Goal: Task Accomplishment & Management: Manage account settings

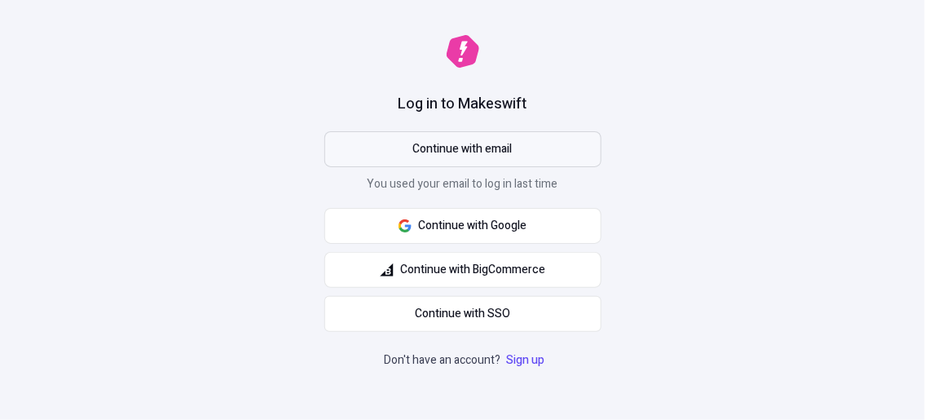
click at [488, 150] on span "Continue with email" at bounding box center [462, 149] width 99 height 18
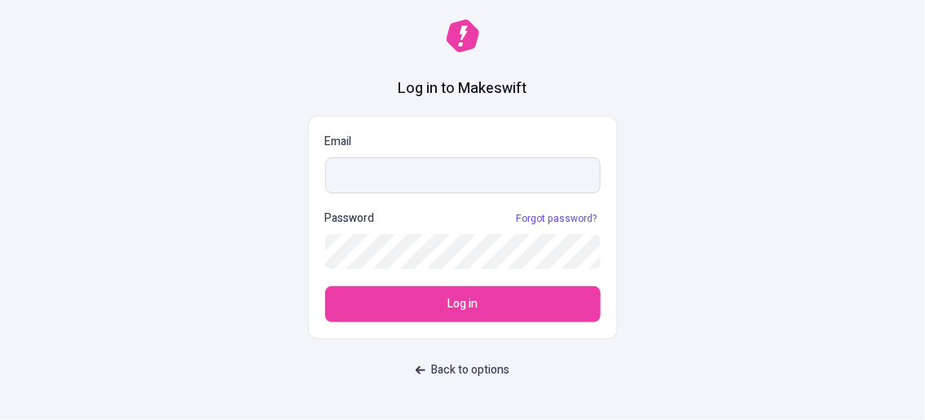
type input "[EMAIL_ADDRESS][DOMAIN_NAME]"
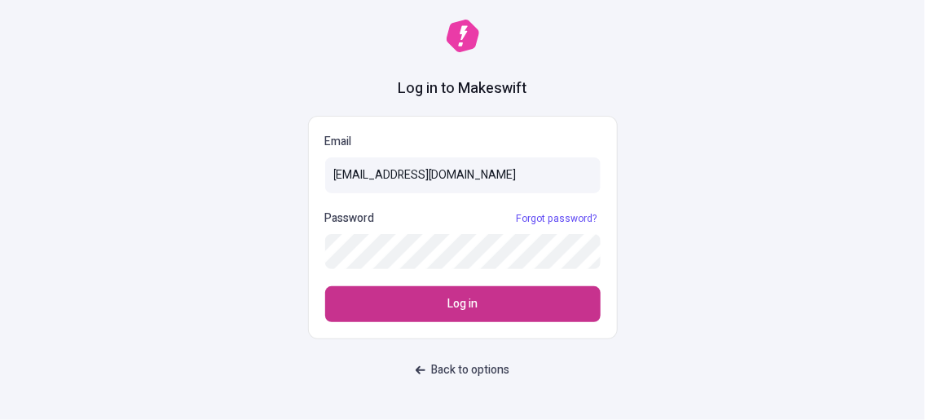
click at [471, 313] on button "Log in" at bounding box center [462, 304] width 275 height 36
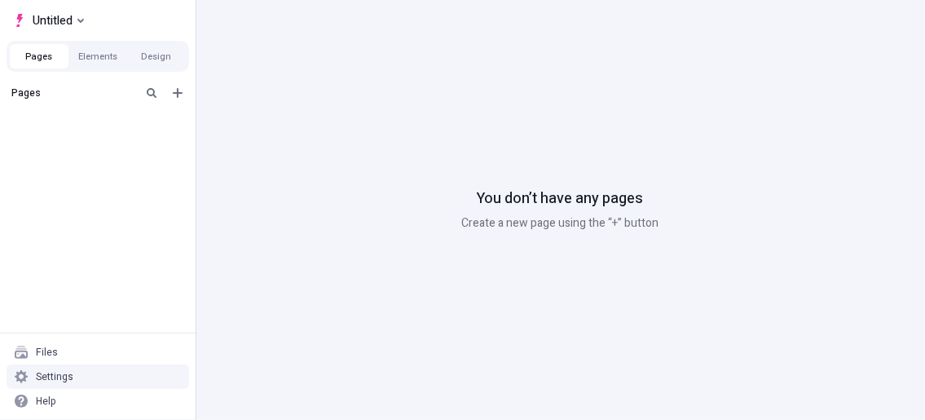
click at [64, 368] on div "Settings" at bounding box center [98, 376] width 183 height 24
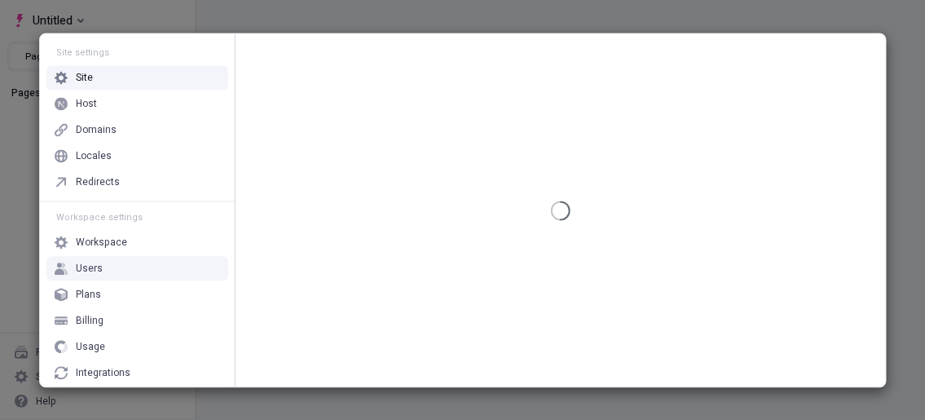
click at [90, 265] on div "Users" at bounding box center [89, 268] width 27 height 13
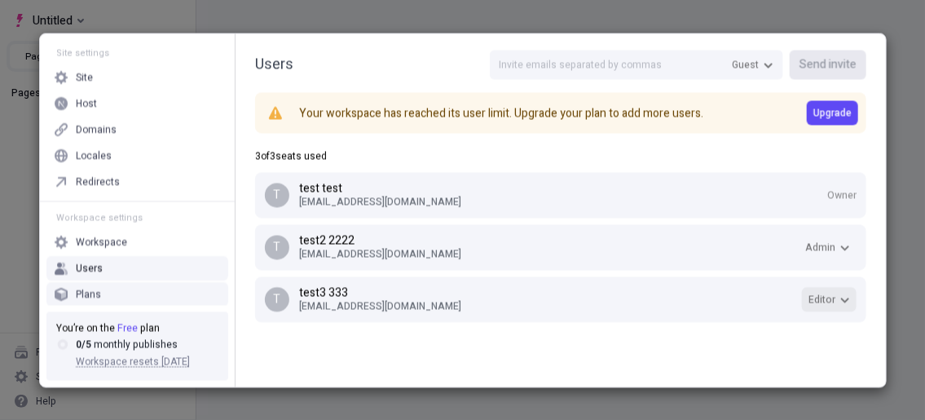
click at [818, 302] on span "Editor" at bounding box center [821, 299] width 27 height 13
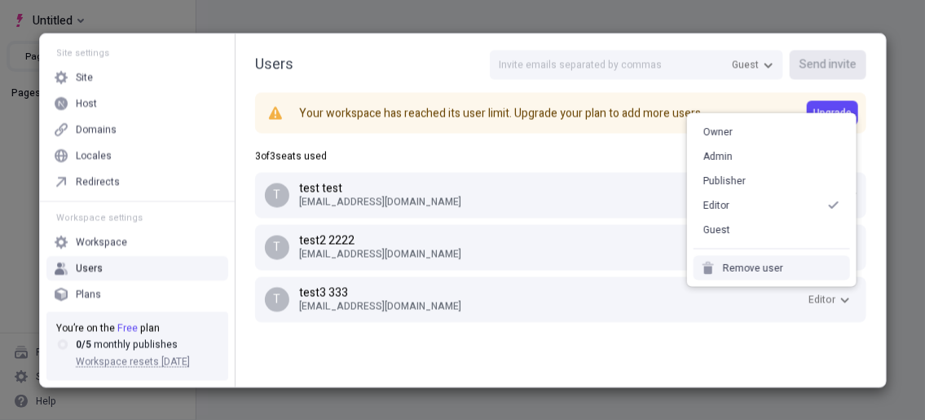
click at [782, 272] on div "Remove user" at bounding box center [771, 268] width 156 height 24
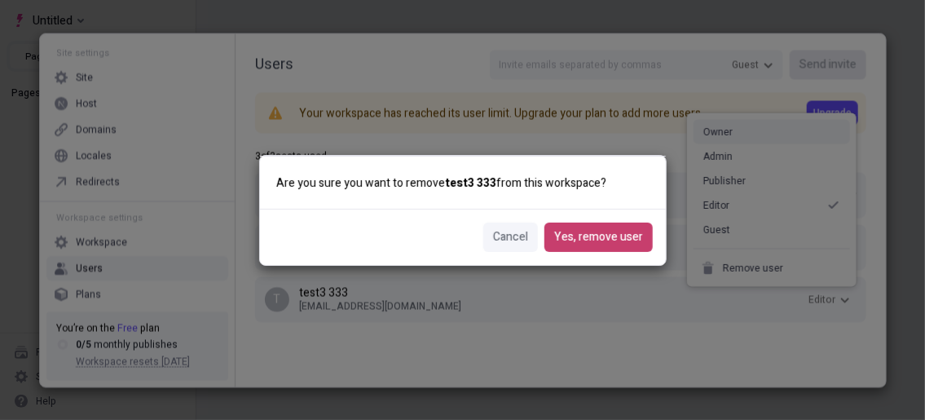
click at [635, 243] on span "Yes, remove user" at bounding box center [598, 237] width 89 height 18
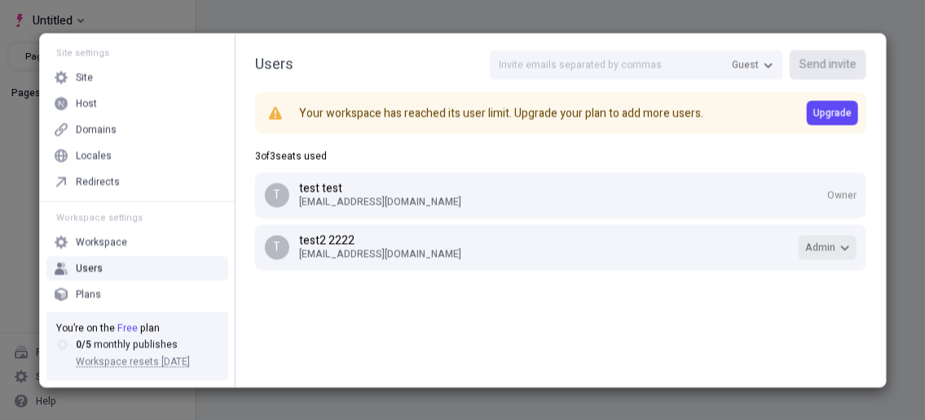
click at [837, 257] on button "Admin" at bounding box center [828, 247] width 58 height 24
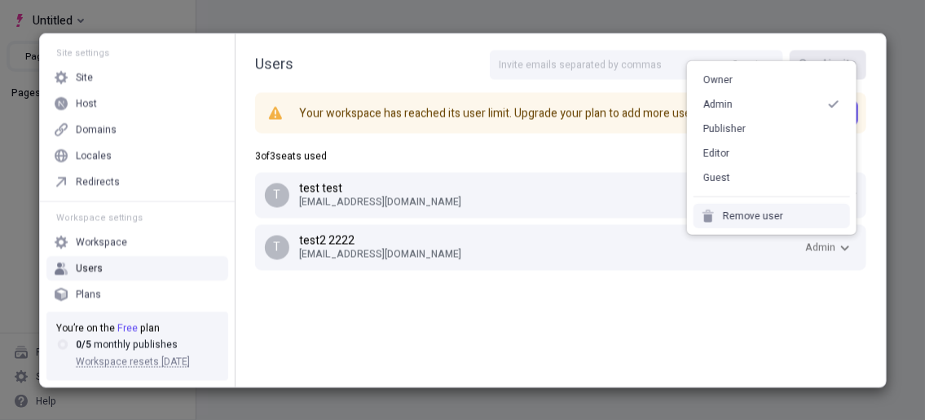
click at [748, 218] on div "Remove user" at bounding box center [753, 215] width 60 height 13
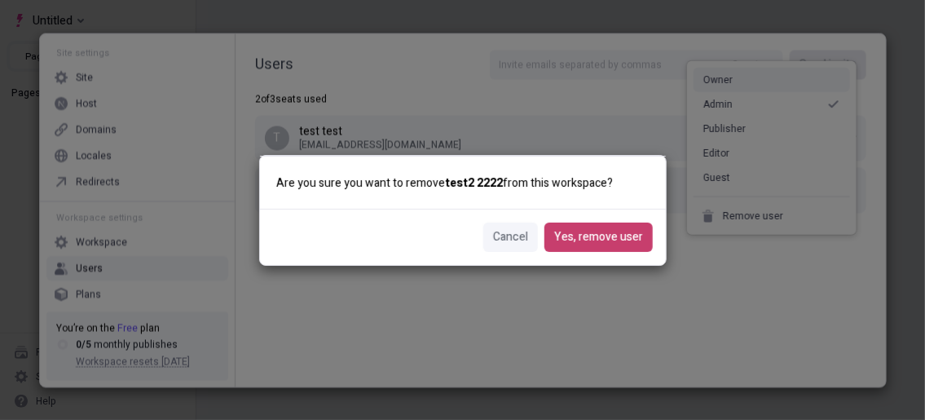
click at [617, 231] on span "Yes, remove user" at bounding box center [598, 237] width 89 height 18
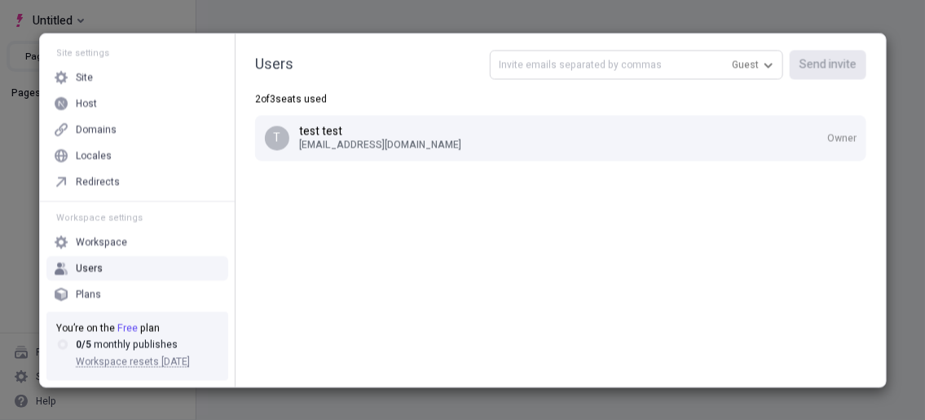
click at [610, 72] on input "text" at bounding box center [636, 64] width 293 height 29
click at [559, 68] on input "text" at bounding box center [636, 64] width 293 height 29
paste input "[EMAIL_ADDRESS][DOMAIN_NAME]"
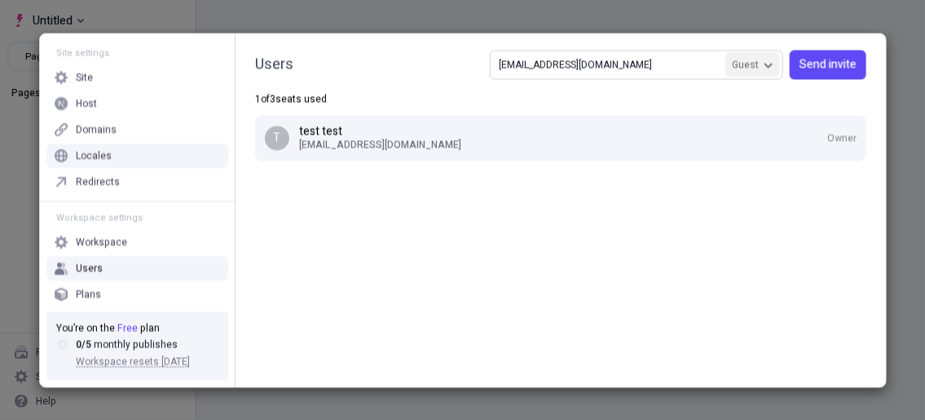
click at [759, 63] on span "Guest" at bounding box center [745, 64] width 27 height 13
type input "[EMAIL_ADDRESS][DOMAIN_NAME]"
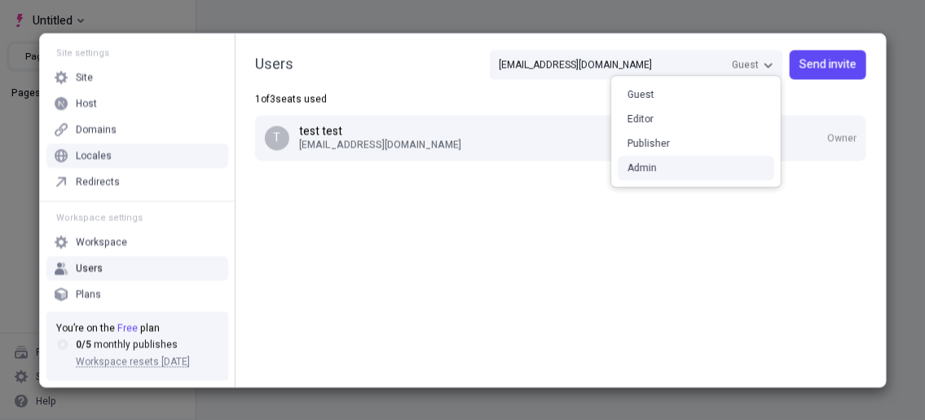
click at [663, 169] on div "Admin" at bounding box center [696, 168] width 156 height 24
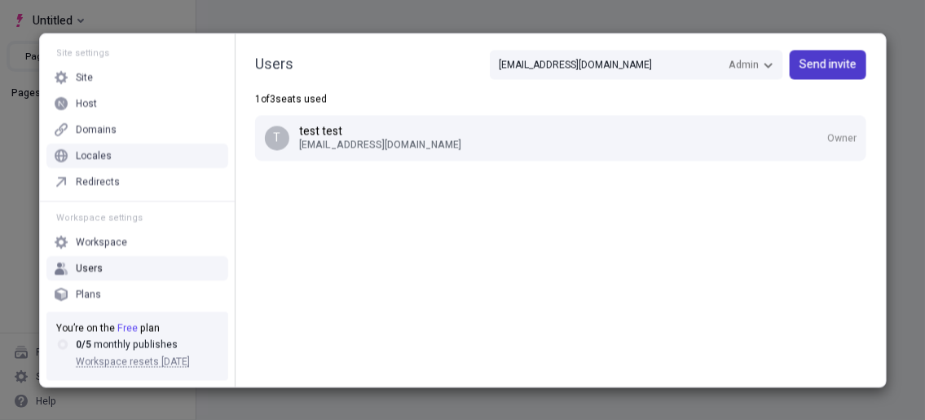
click at [817, 66] on span "Send invite" at bounding box center [827, 64] width 57 height 18
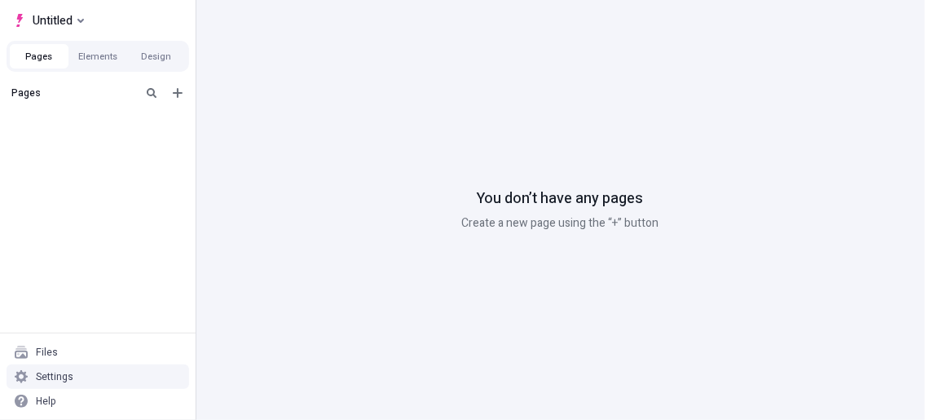
click at [86, 368] on div "Settings" at bounding box center [98, 376] width 183 height 24
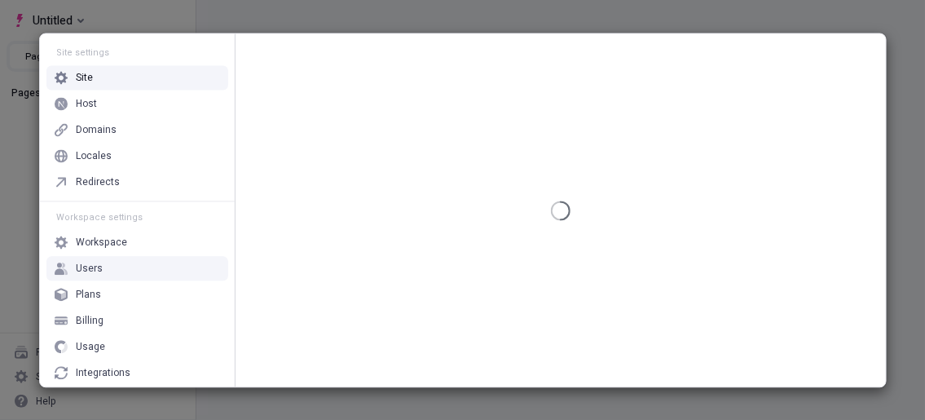
click at [139, 262] on div "Users" at bounding box center [137, 268] width 182 height 24
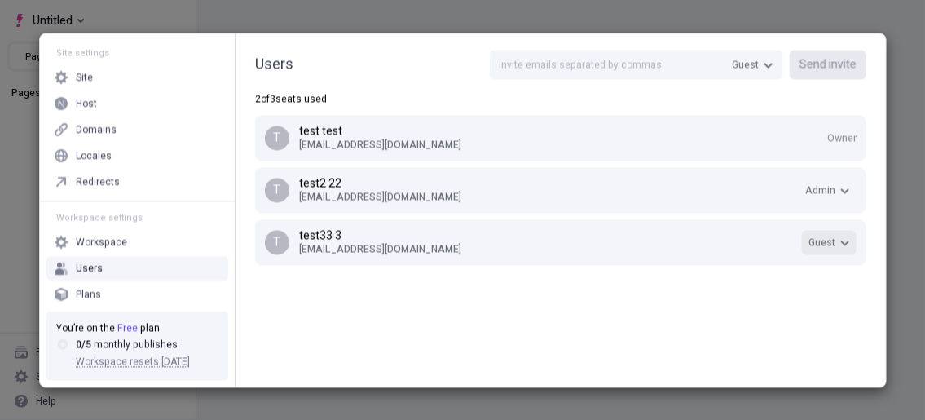
click at [842, 241] on icon "button" at bounding box center [845, 242] width 8 height 5
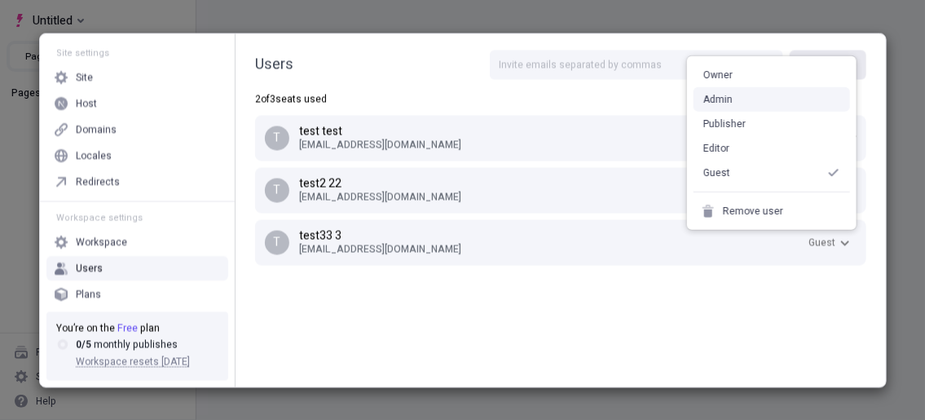
click at [743, 97] on div "Admin" at bounding box center [771, 99] width 156 height 24
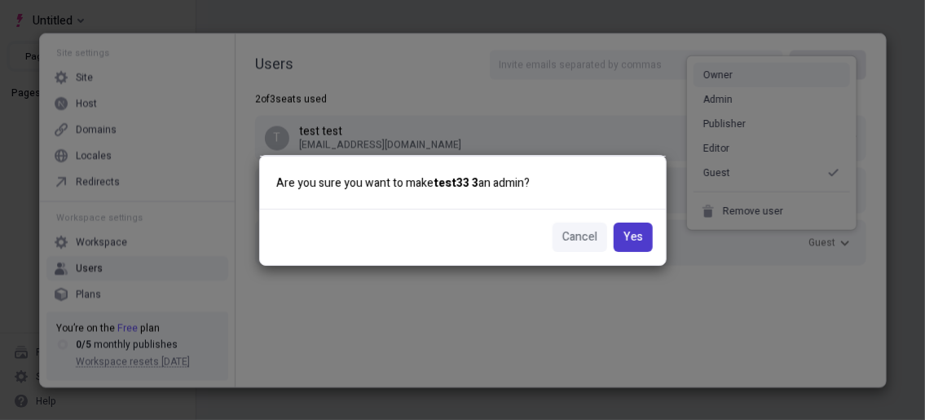
click at [645, 233] on button "Yes" at bounding box center [633, 236] width 39 height 29
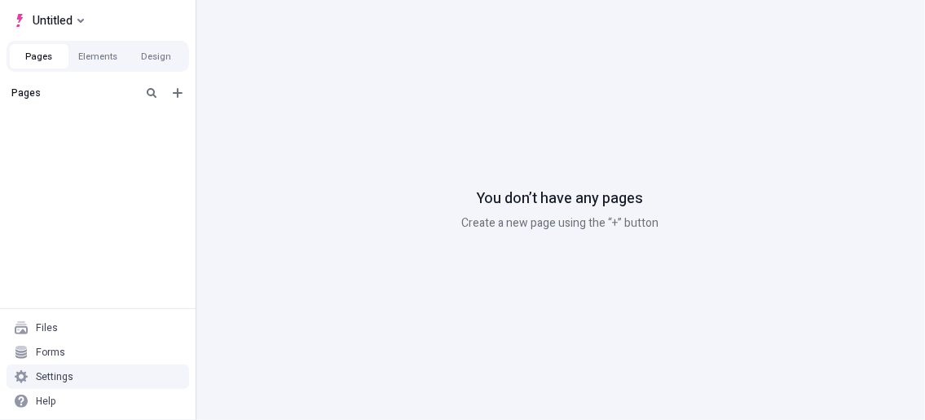
click at [79, 376] on div "Settings" at bounding box center [98, 376] width 183 height 24
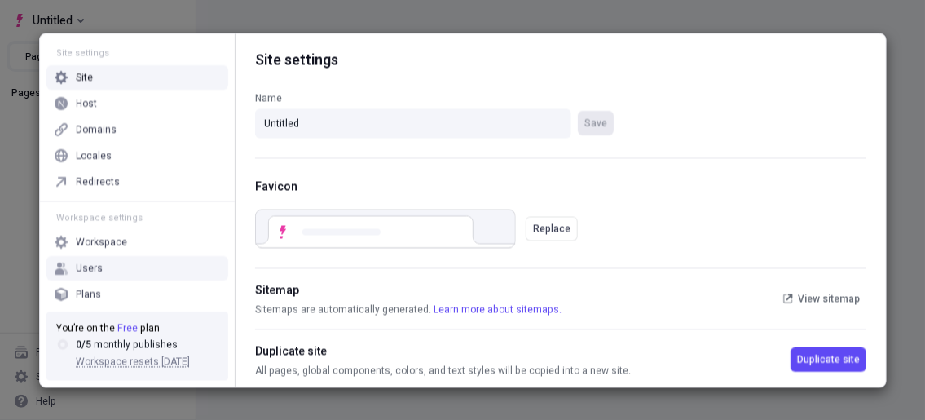
click at [91, 275] on div "Users" at bounding box center [137, 268] width 182 height 24
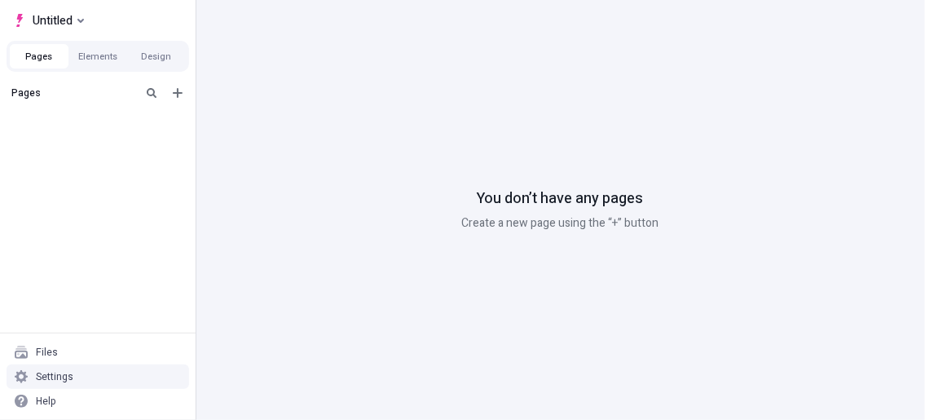
click at [43, 382] on div "Settings" at bounding box center [54, 376] width 37 height 13
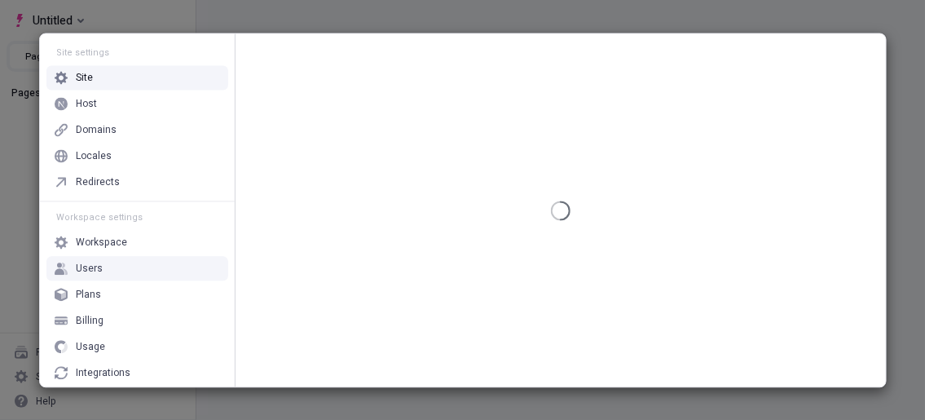
click at [112, 264] on div "Users" at bounding box center [137, 268] width 182 height 24
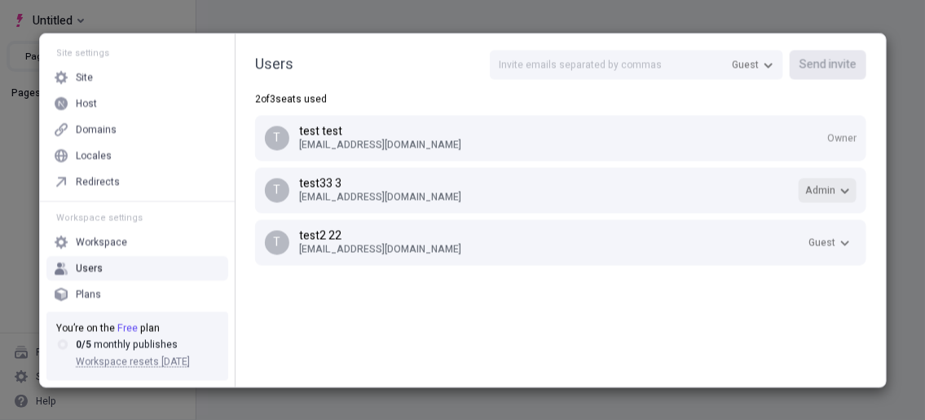
click at [827, 195] on span "Admin" at bounding box center [820, 189] width 30 height 13
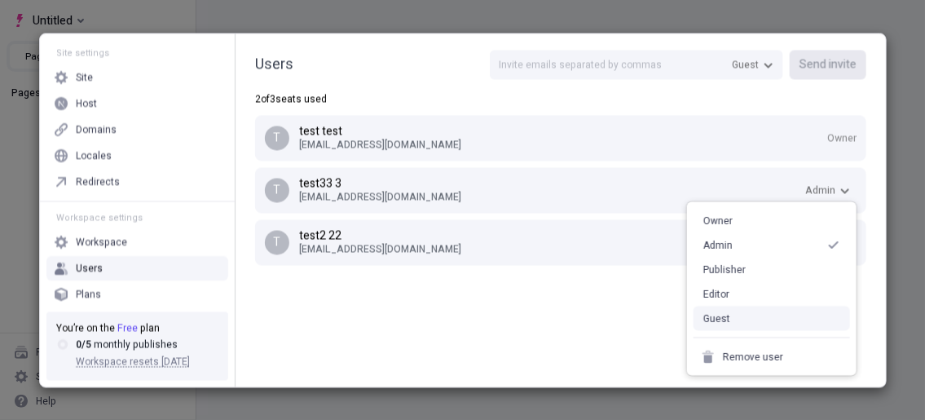
click at [744, 320] on div "Guest" at bounding box center [771, 318] width 156 height 24
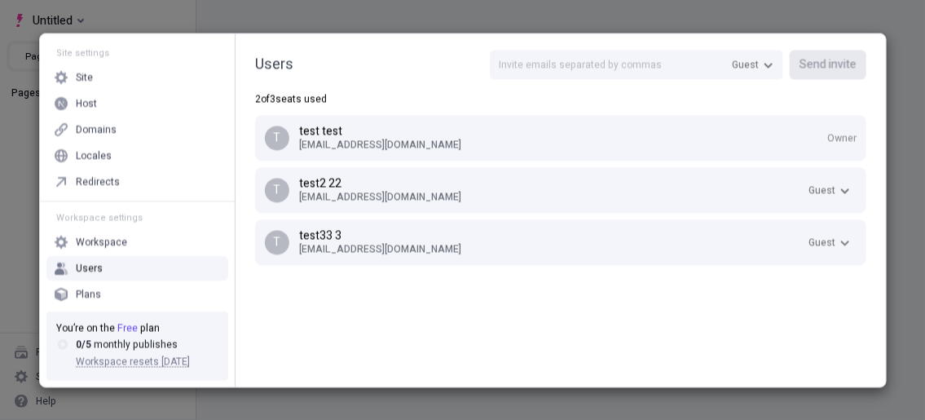
click at [873, 288] on div "Users Guest Send invite 2 of 3 seats used t test test 8c770e5602@webxios.pro Ow…" at bounding box center [560, 209] width 650 height 353
click at [845, 238] on icon "button" at bounding box center [845, 242] width 10 height 10
click at [841, 239] on icon "button" at bounding box center [845, 242] width 10 height 10
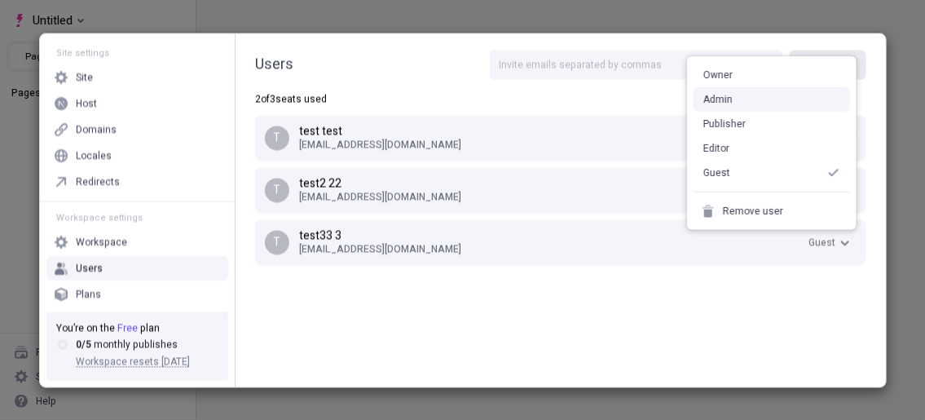
click at [769, 95] on div "Admin" at bounding box center [771, 99] width 156 height 24
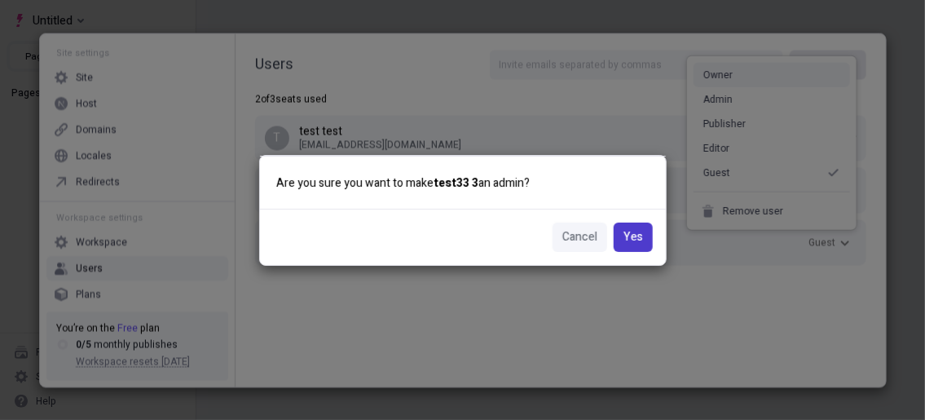
click at [635, 236] on span "Yes" at bounding box center [633, 237] width 20 height 18
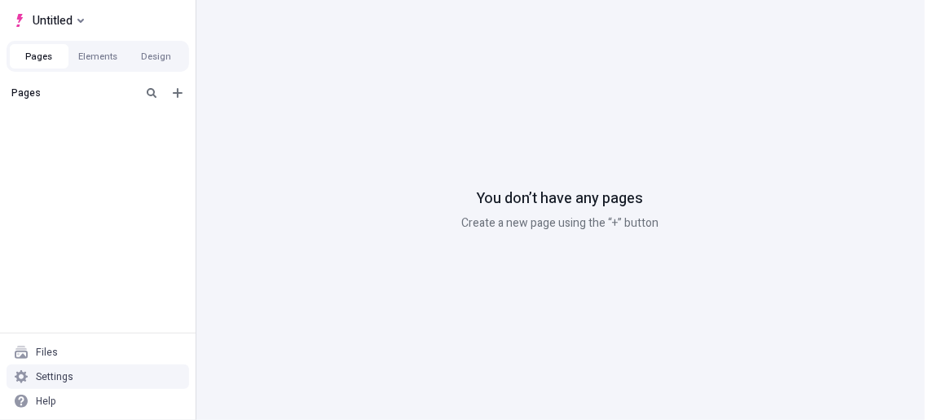
click at [46, 380] on div "Settings" at bounding box center [54, 376] width 37 height 13
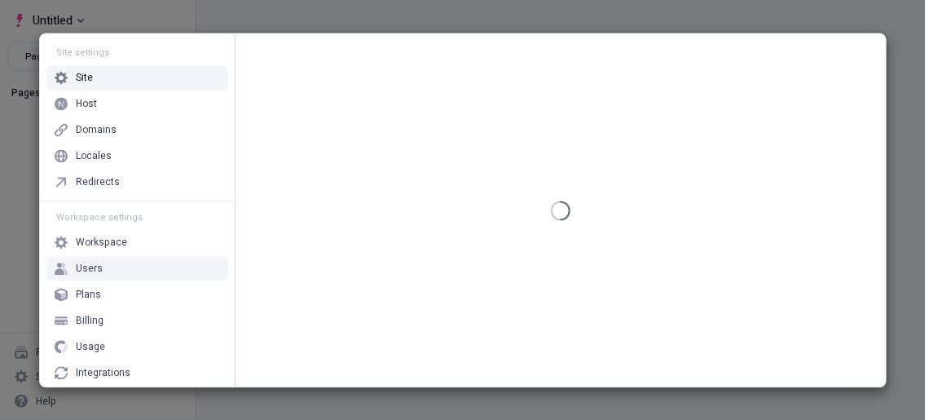
click at [121, 259] on div "Users" at bounding box center [137, 268] width 182 height 24
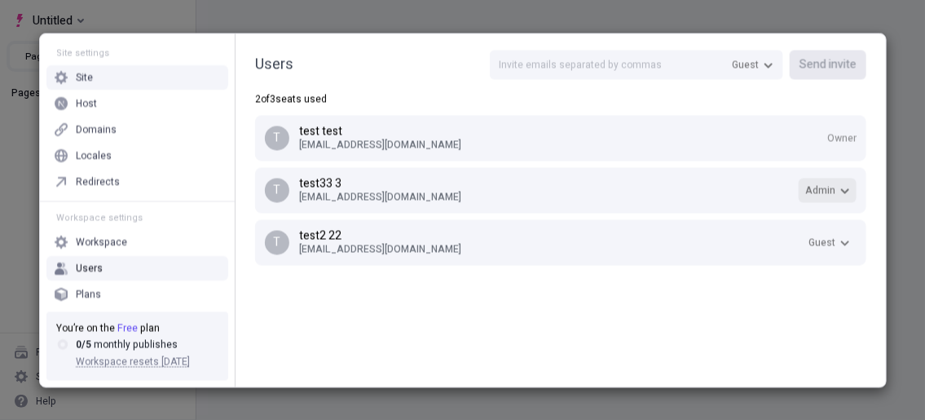
click at [824, 186] on span "Admin" at bounding box center [820, 189] width 30 height 13
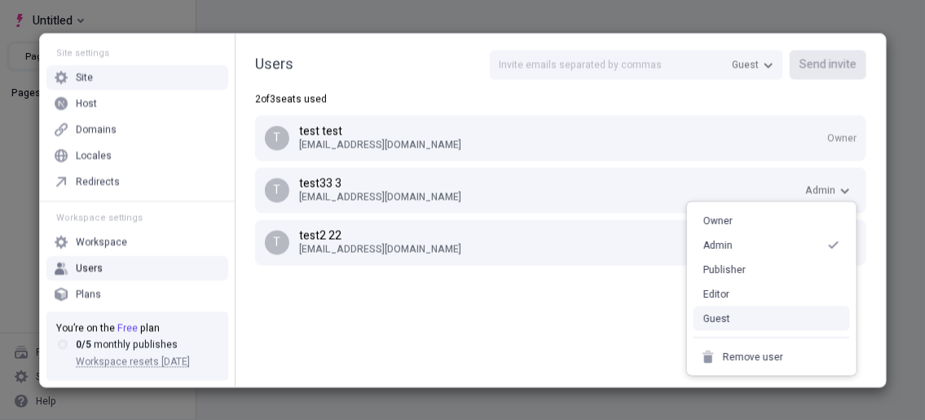
click at [732, 316] on div "Guest" at bounding box center [771, 318] width 156 height 24
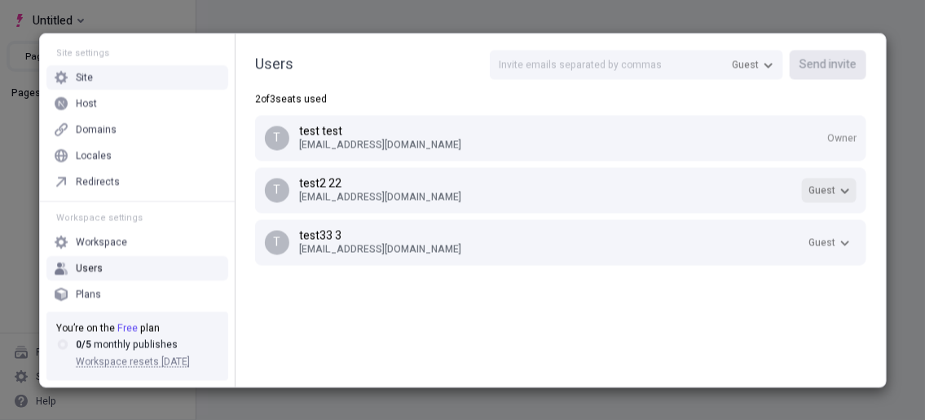
click at [816, 187] on span "Guest" at bounding box center [821, 189] width 27 height 13
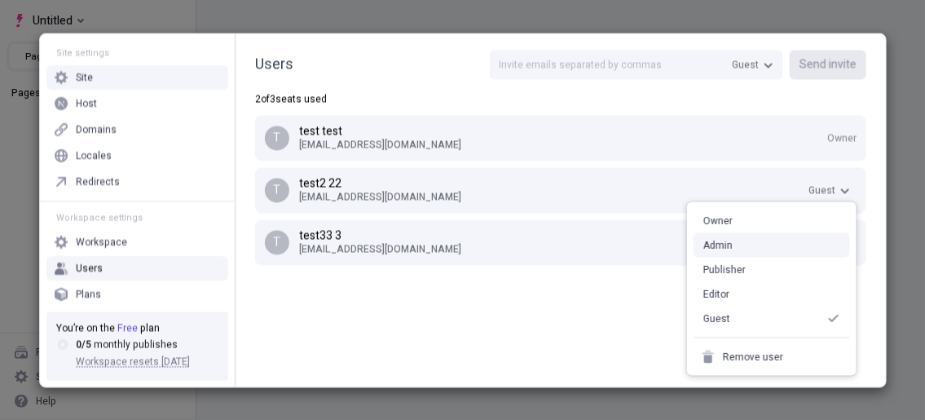
click at [730, 252] on div "Admin" at bounding box center [771, 245] width 156 height 24
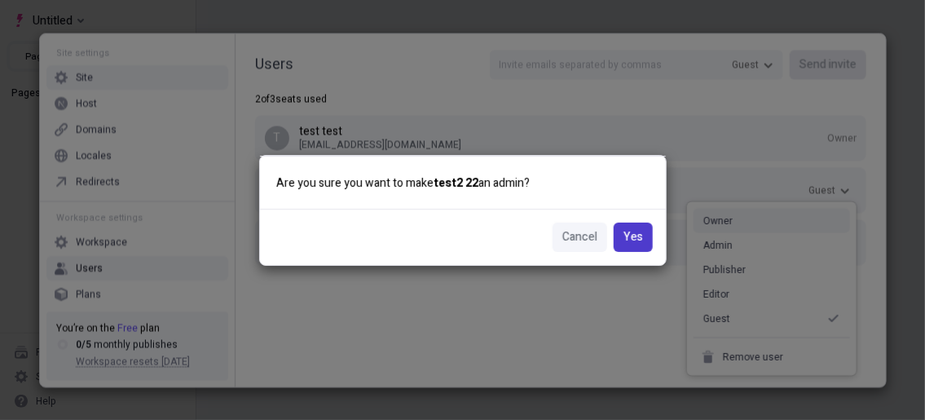
click at [637, 240] on span "Yes" at bounding box center [633, 237] width 20 height 18
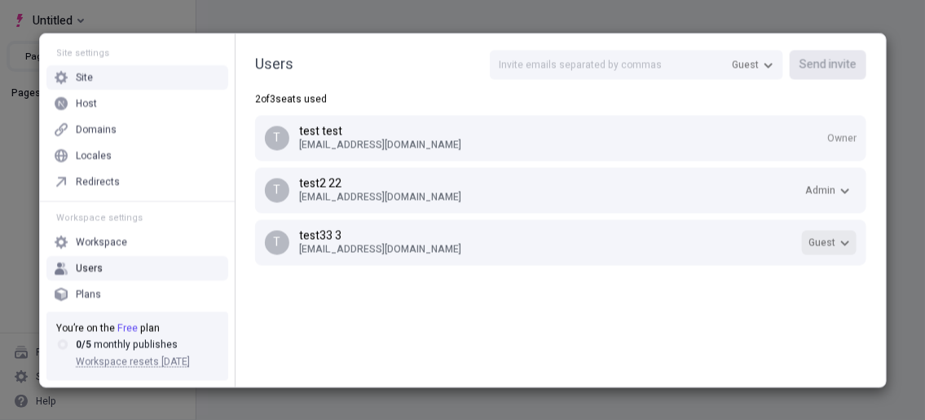
click at [835, 240] on span "Guest" at bounding box center [829, 241] width 42 height 13
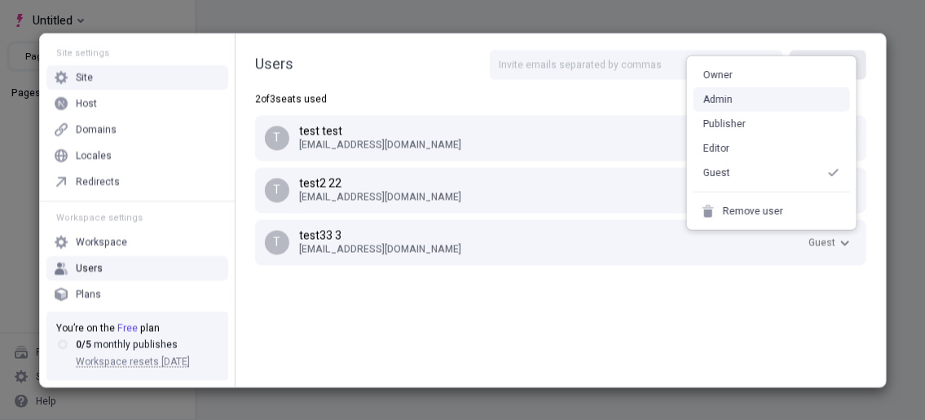
click at [750, 103] on div "Admin" at bounding box center [771, 99] width 156 height 24
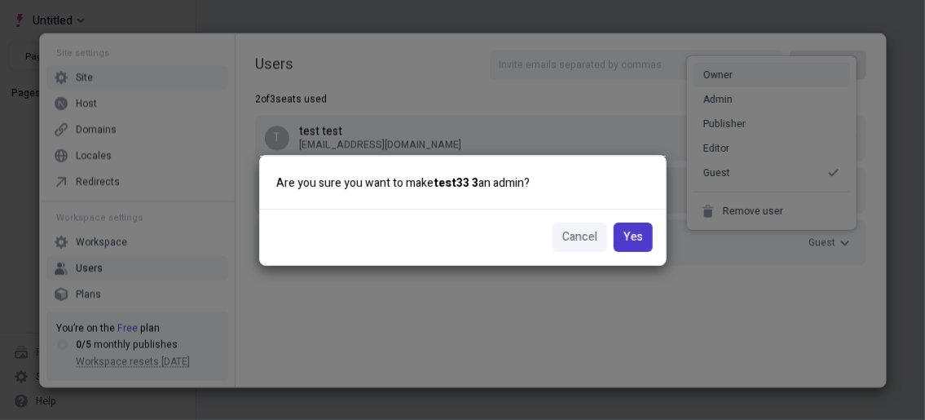
click at [635, 244] on span "Yes" at bounding box center [633, 237] width 20 height 18
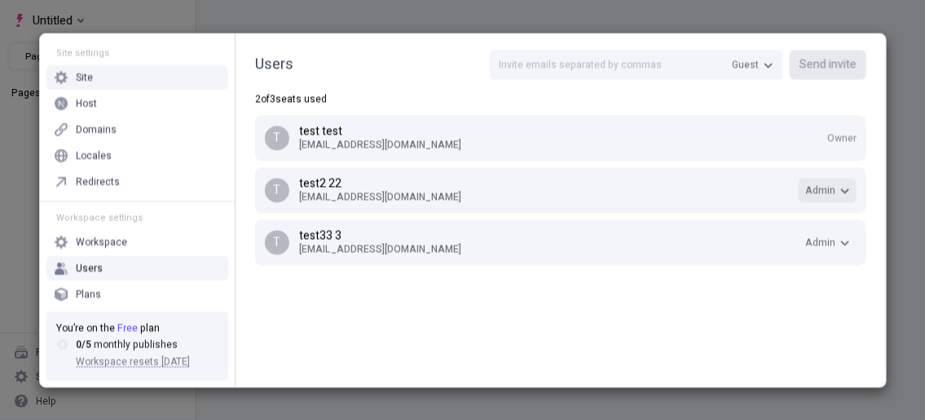
click at [841, 185] on icon "button" at bounding box center [845, 190] width 10 height 10
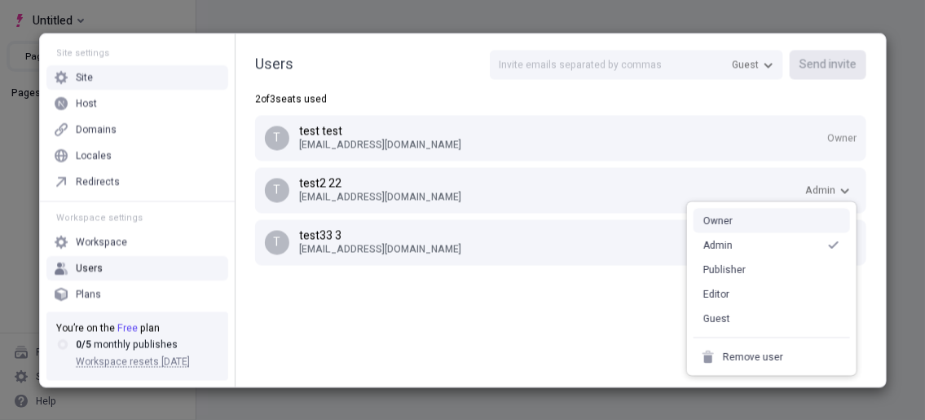
click at [772, 226] on div "Owner" at bounding box center [771, 221] width 156 height 24
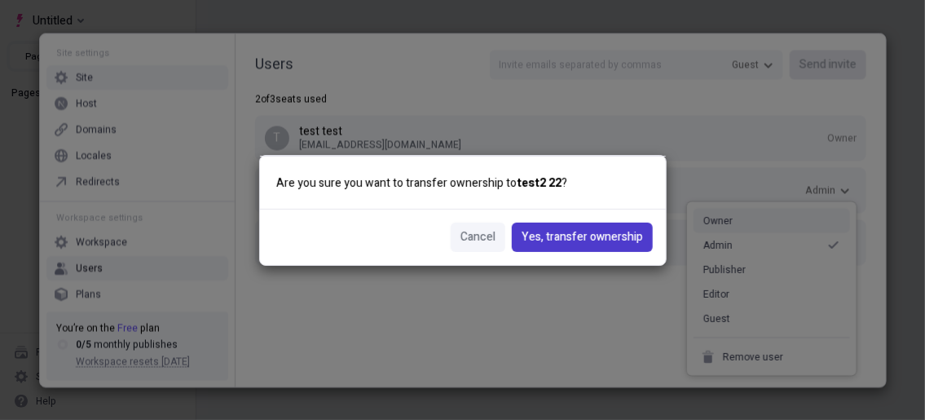
click at [627, 240] on span "Yes, transfer ownership" at bounding box center [582, 237] width 121 height 18
